Goal: Use online tool/utility

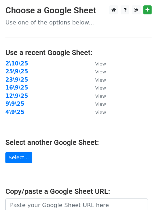
scroll to position [60, 0]
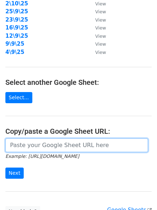
click at [41, 146] on input "url" at bounding box center [76, 145] width 143 height 14
paste input "[URL][DOMAIN_NAME]"
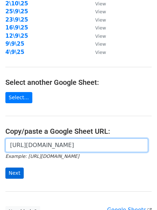
scroll to position [0, 150]
type input "[URL][DOMAIN_NAME]"
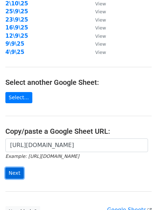
scroll to position [0, 0]
click at [11, 172] on input "Next" at bounding box center [14, 172] width 18 height 11
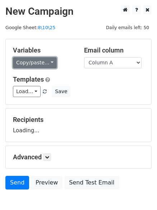
click at [40, 65] on link "Copy/paste..." at bounding box center [35, 62] width 44 height 11
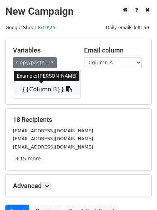
click at [35, 92] on link "{{Column B}}" at bounding box center [46, 89] width 67 height 11
